Goal: Find specific page/section: Find specific page/section

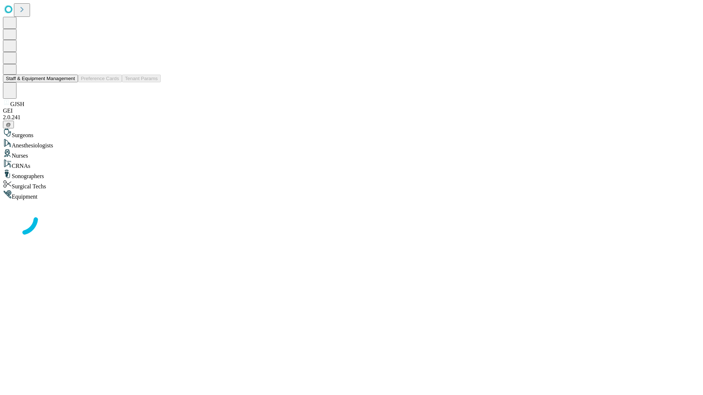
click at [70, 82] on button "Staff & Equipment Management" at bounding box center [40, 79] width 75 height 8
